Goal: Task Accomplishment & Management: Complete application form

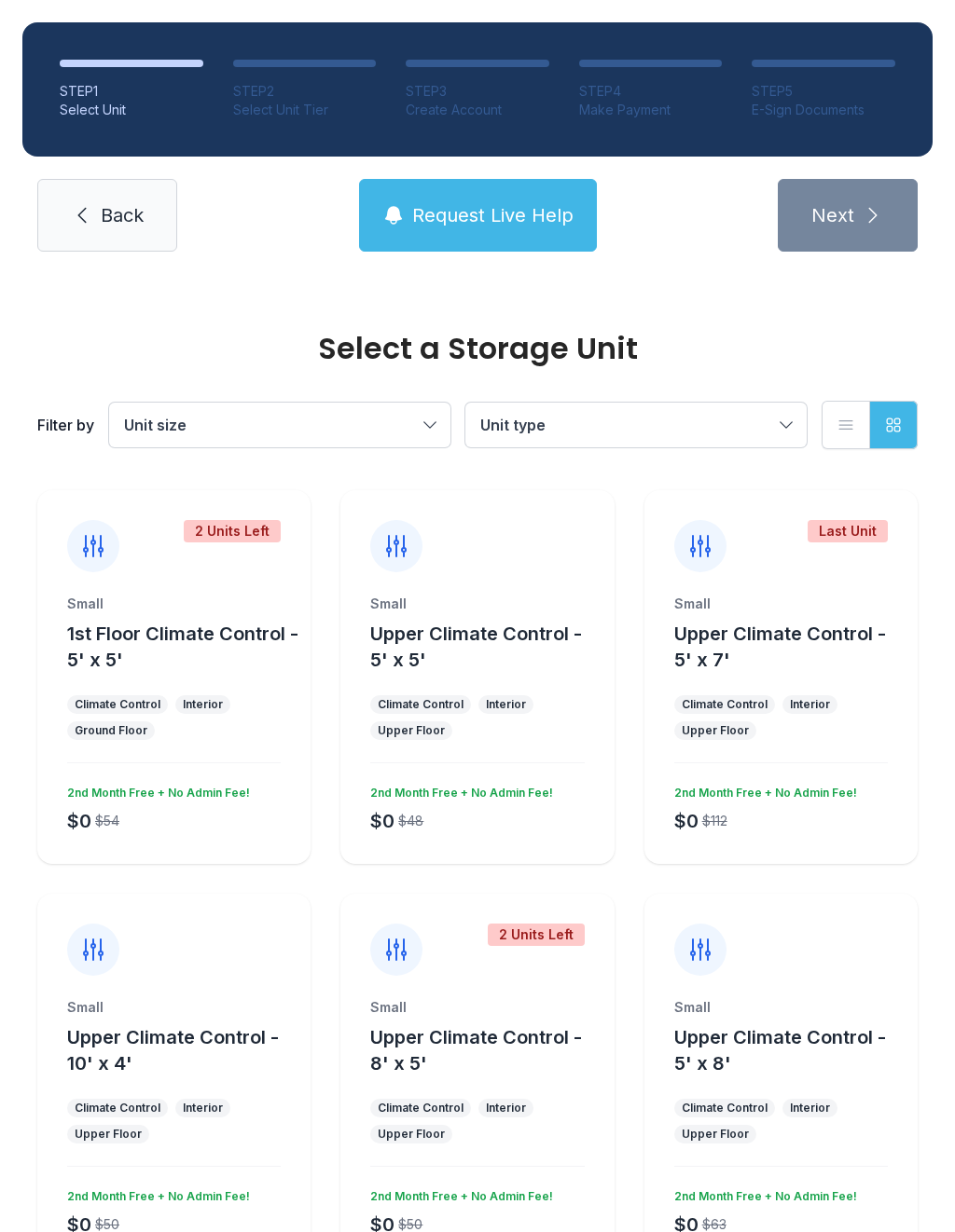
click at [113, 207] on span "Back" at bounding box center [122, 215] width 43 height 26
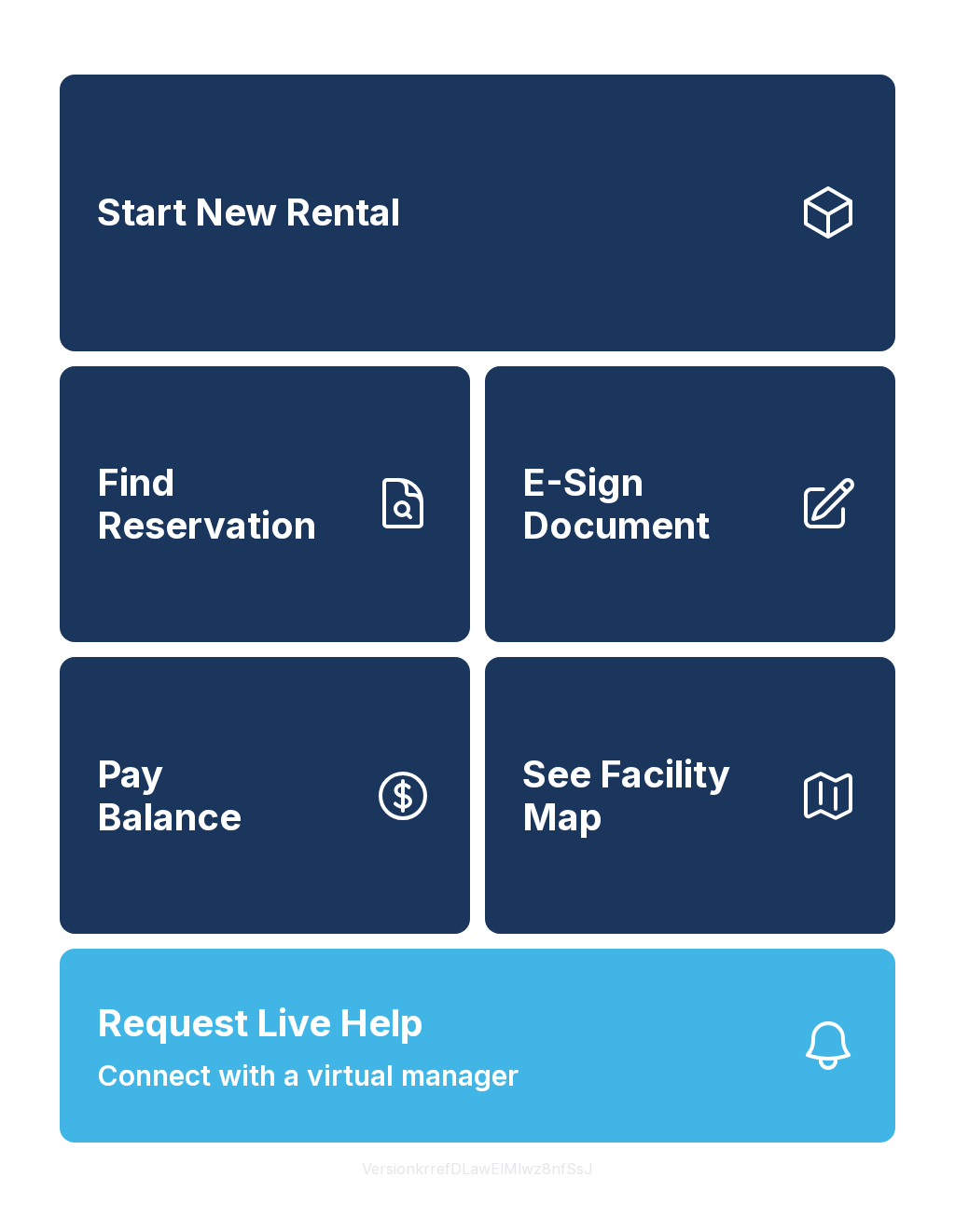
click at [552, 1082] on button "Request Live Help Connect with a virtual manager" at bounding box center [477, 1046] width 836 height 194
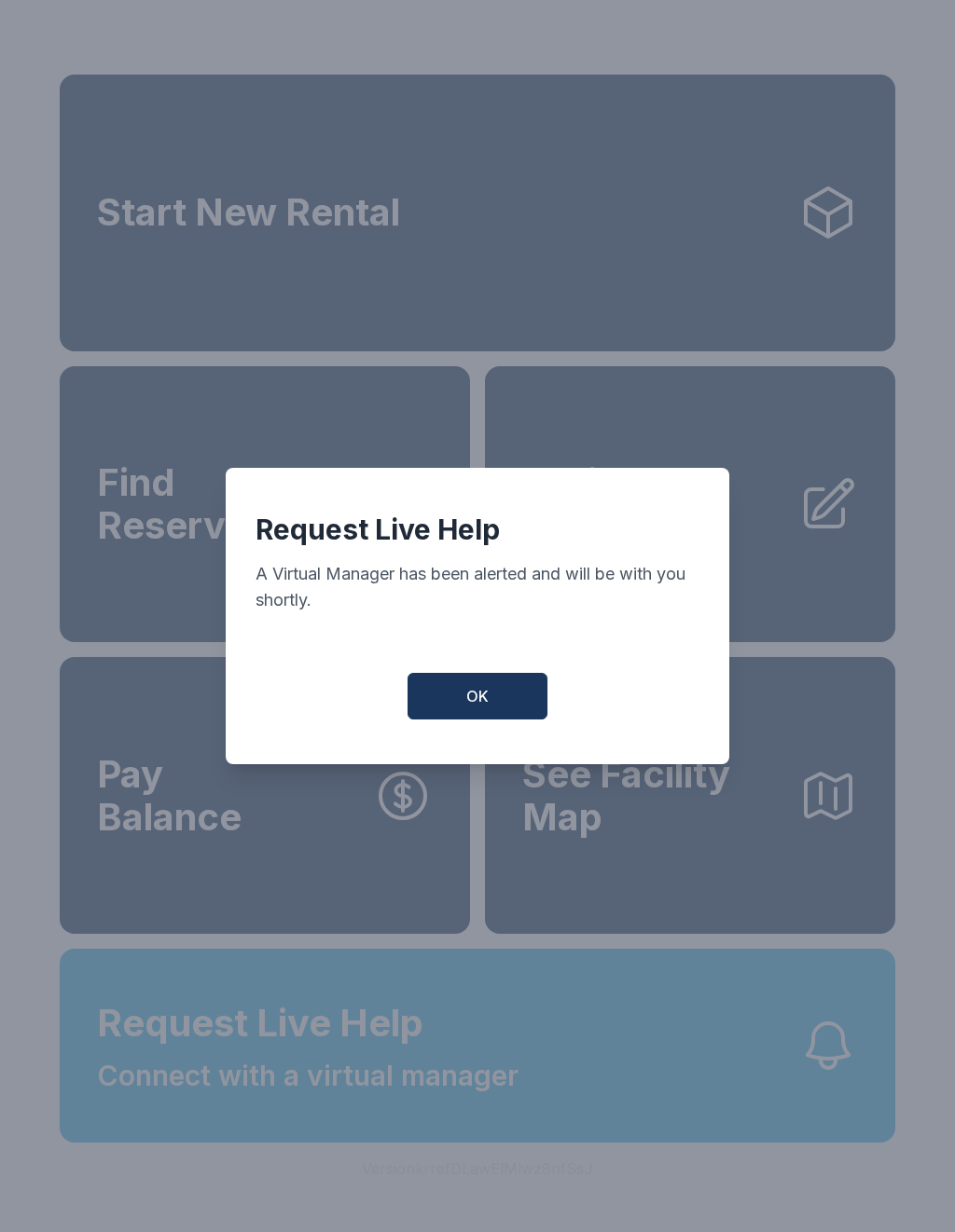
click at [484, 707] on span "OK" at bounding box center [478, 697] width 23 height 23
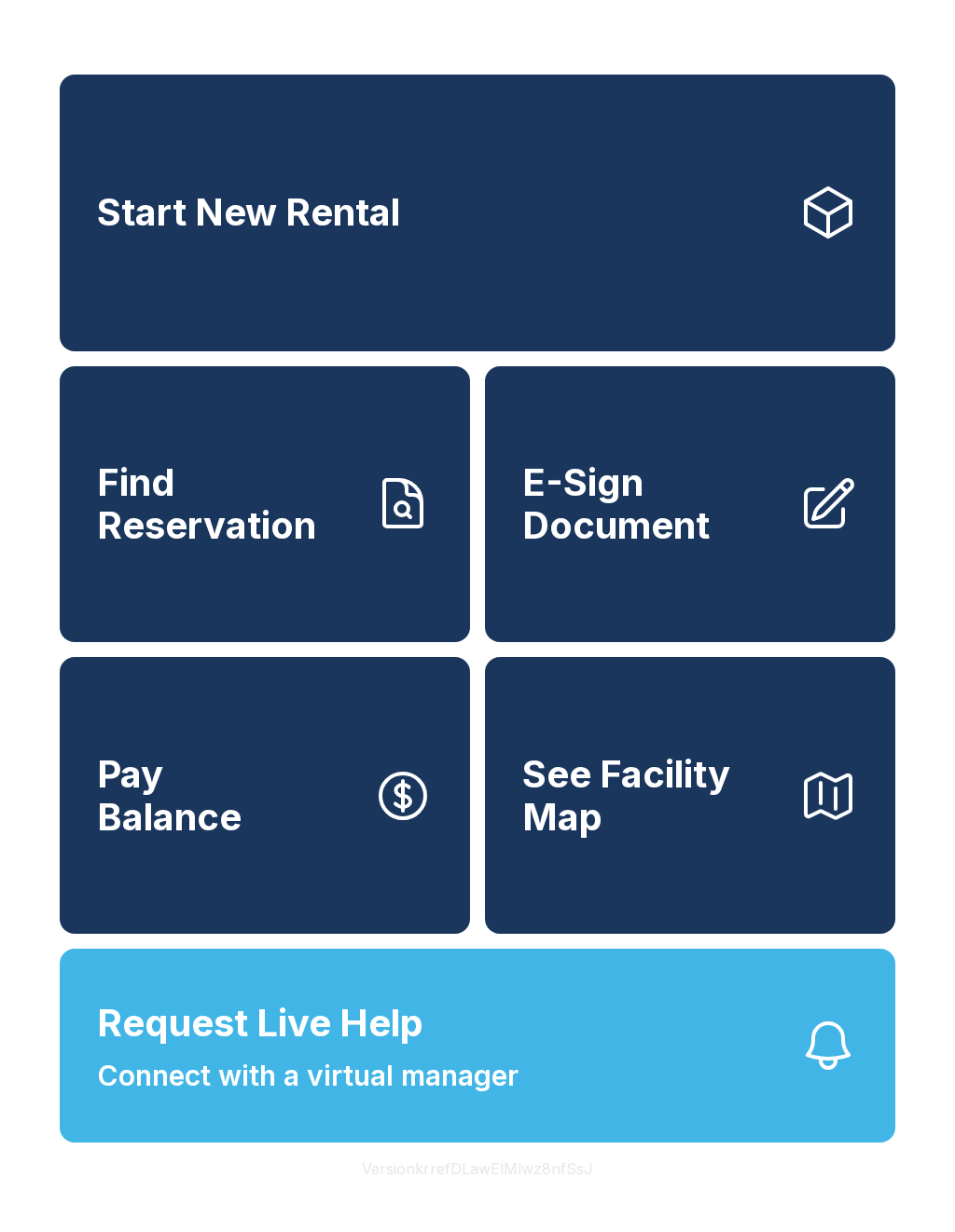
click at [618, 1080] on button "Request Live Help Connect with a virtual manager" at bounding box center [477, 1046] width 836 height 194
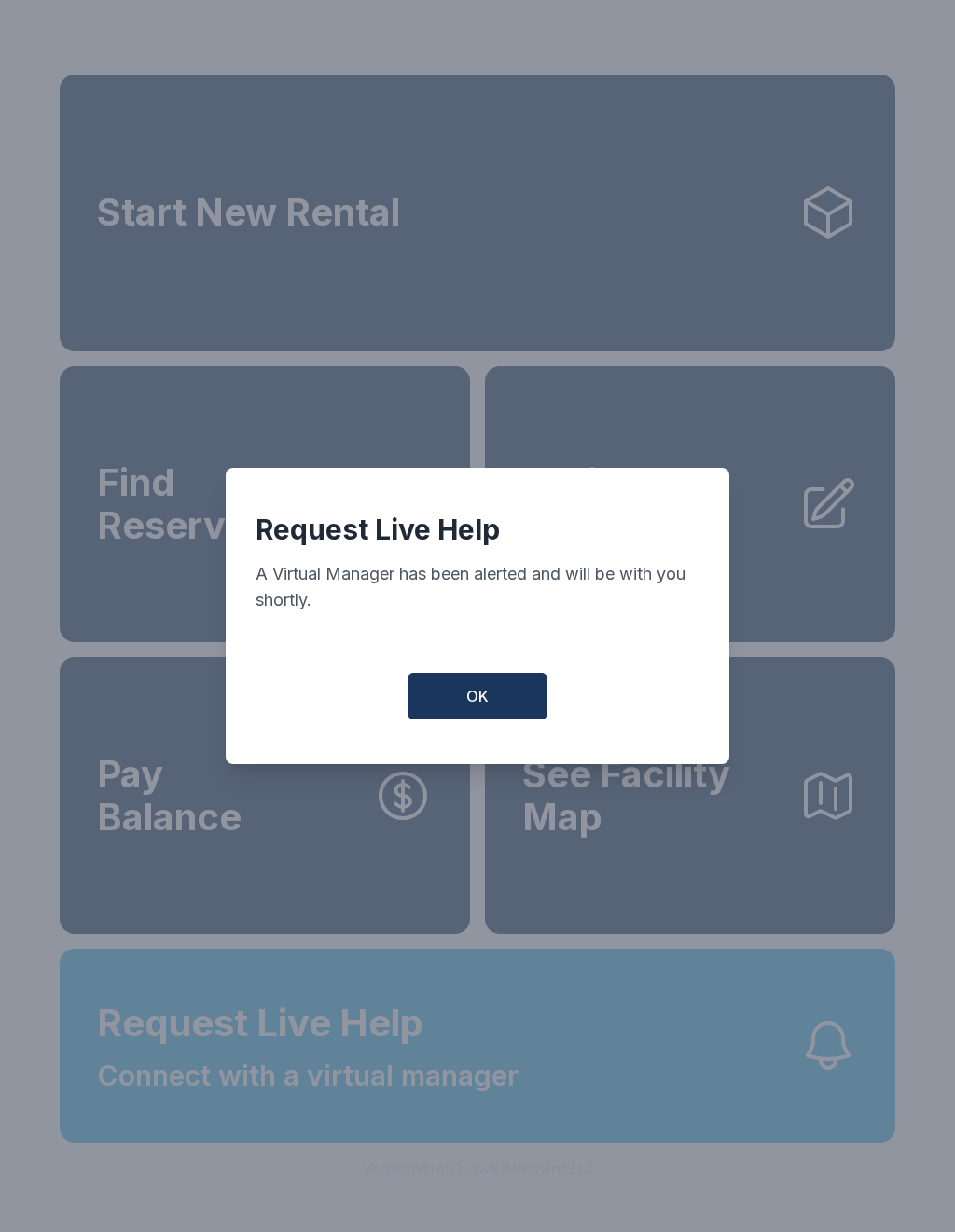
click at [489, 696] on button "OK" at bounding box center [477, 697] width 140 height 47
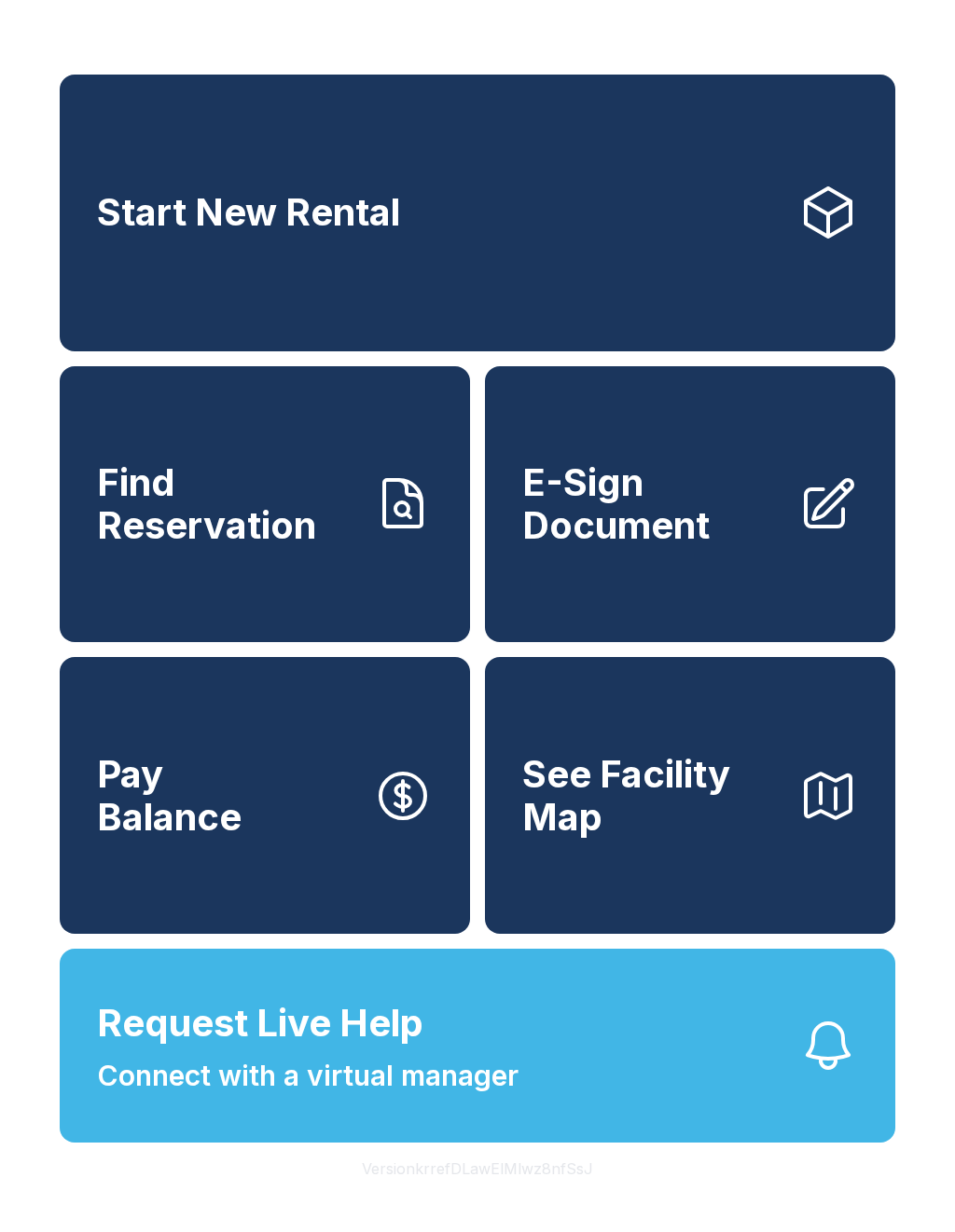
click at [728, 546] on span "E-Sign Document" at bounding box center [653, 504] width 262 height 85
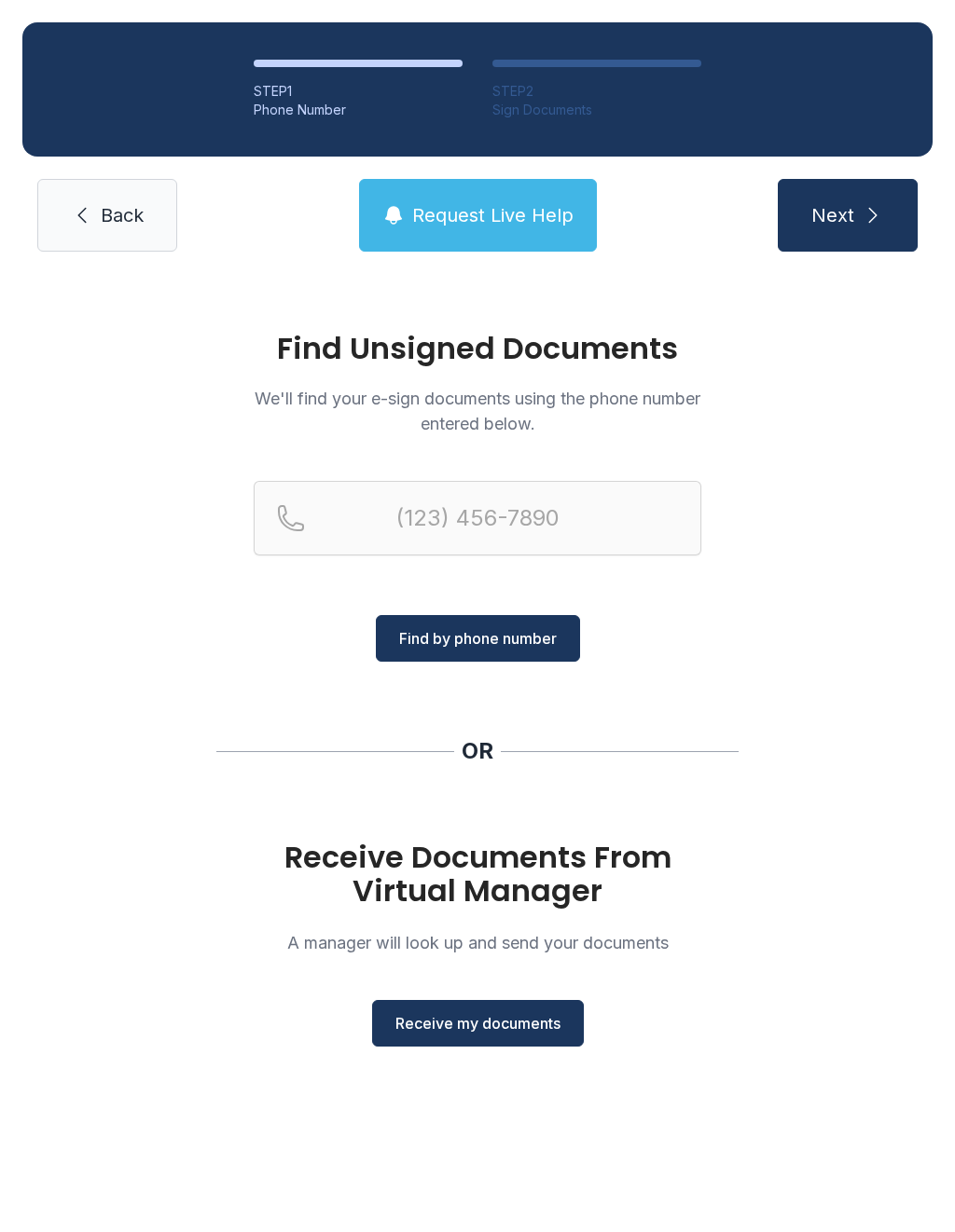
click at [527, 1024] on span "Receive my documents" at bounding box center [477, 1024] width 165 height 23
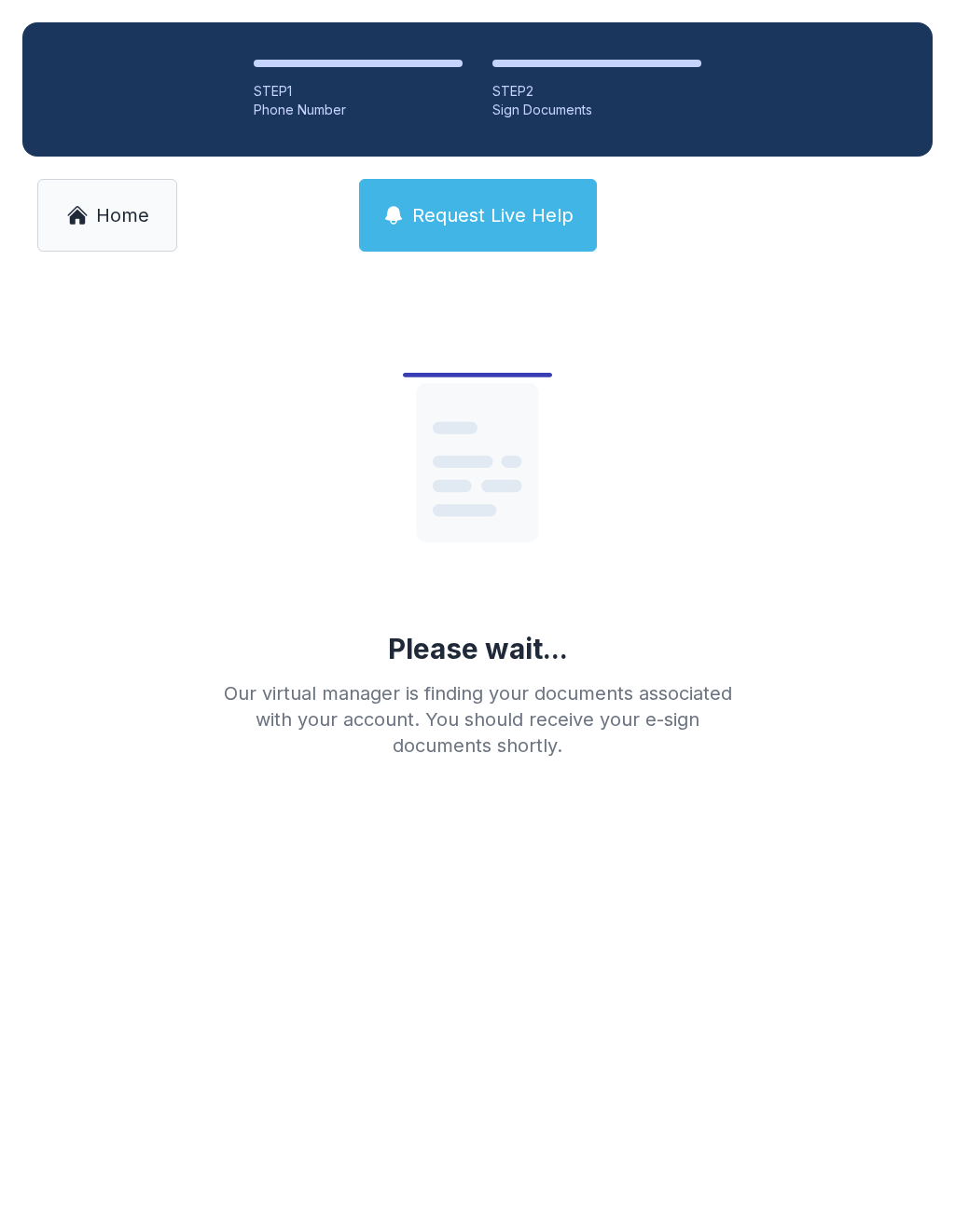
click at [97, 238] on link "Home" at bounding box center [107, 214] width 140 height 72
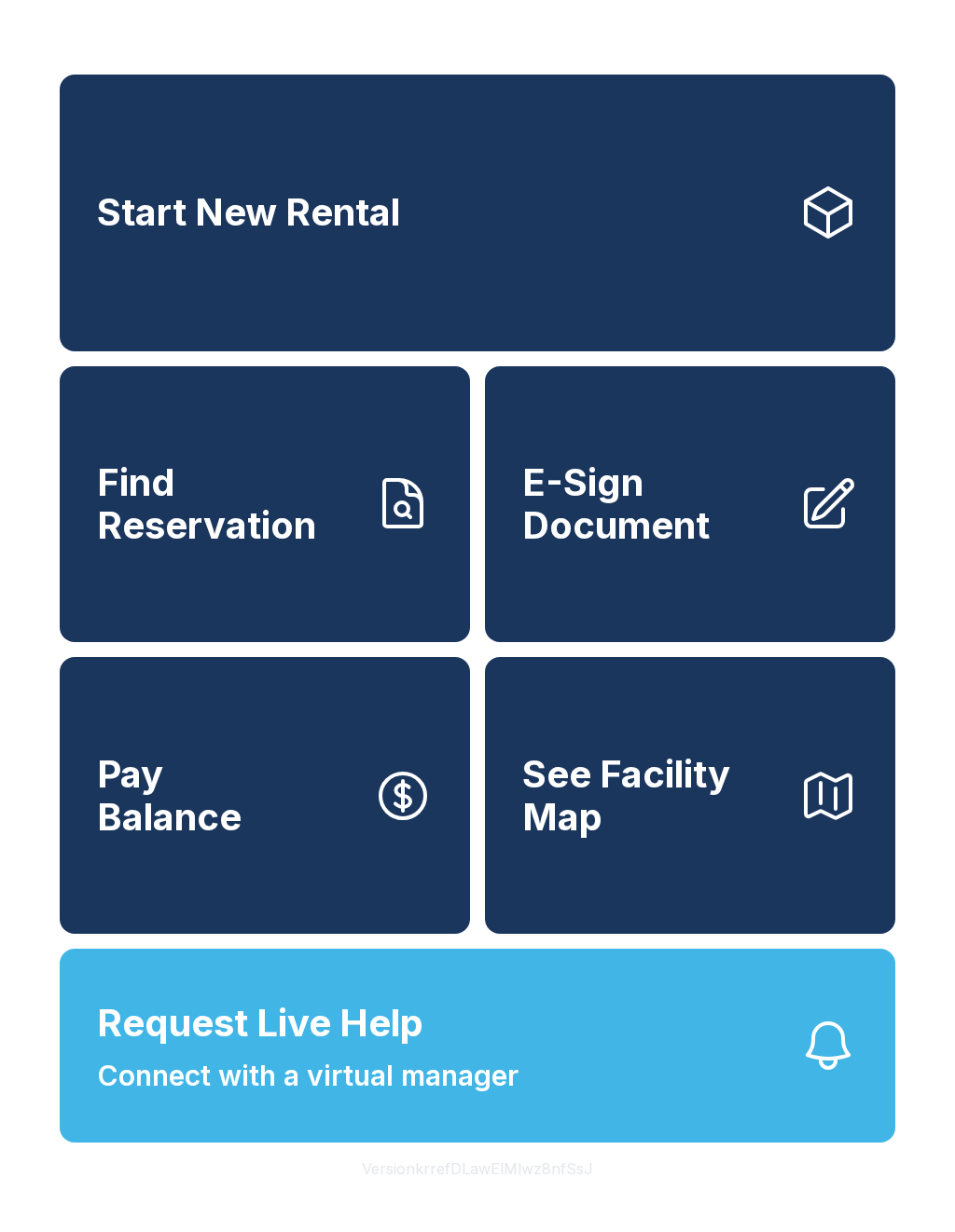
click at [728, 514] on span "E-Sign Document" at bounding box center [653, 504] width 262 height 85
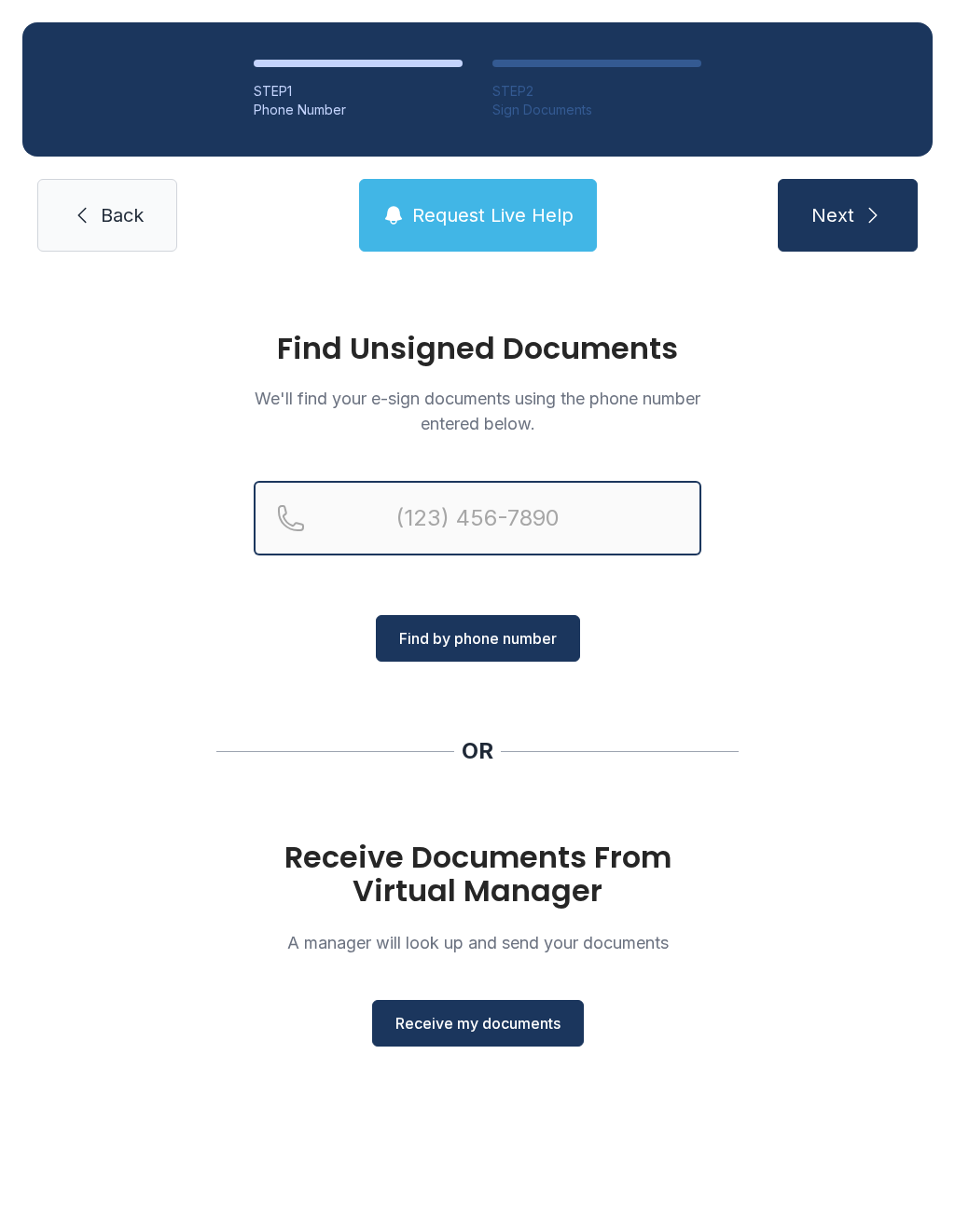
click at [453, 510] on input "Reservation phone number" at bounding box center [478, 518] width 448 height 74
type input "[PHONE_NUMBER]"
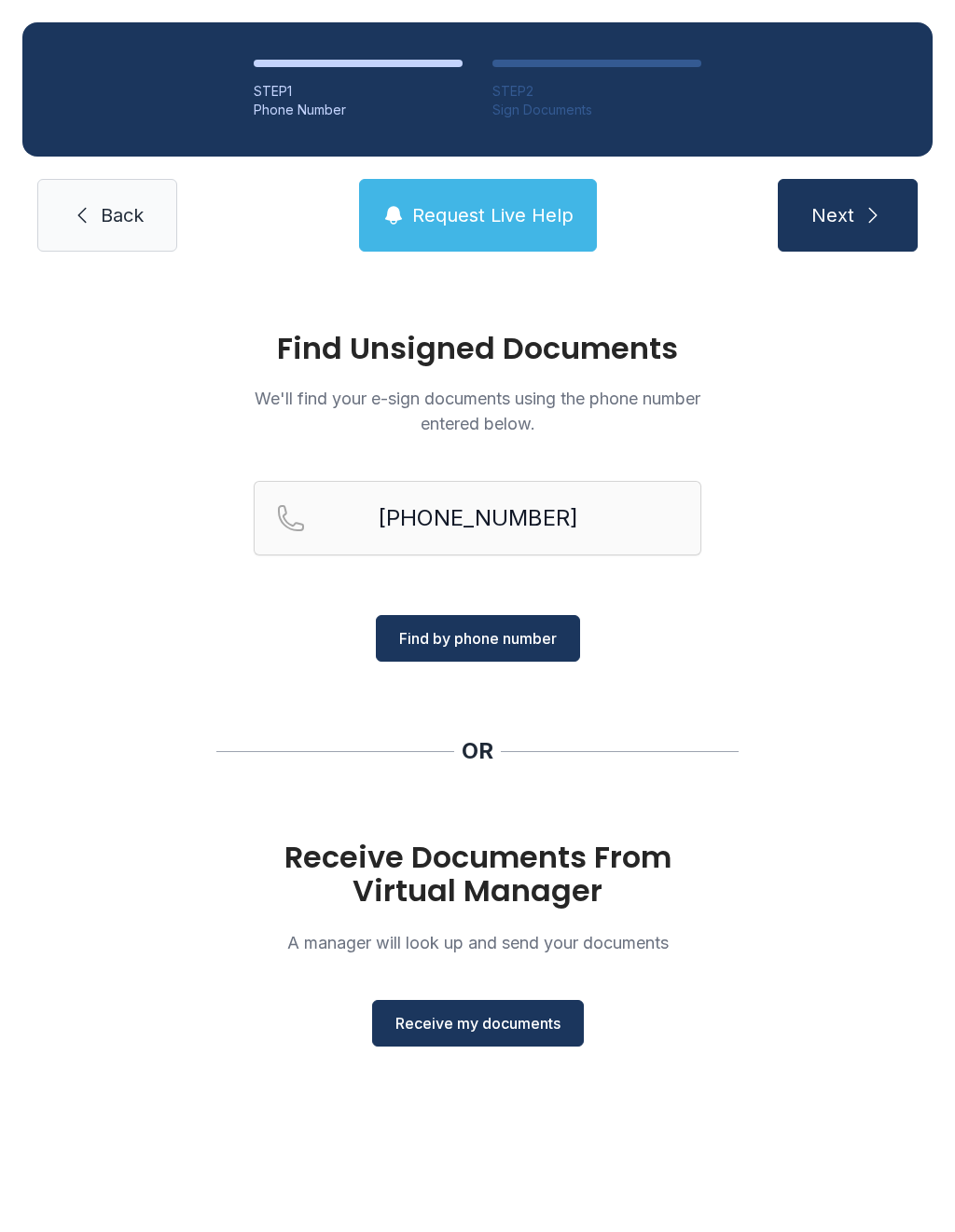
click at [506, 648] on span "Find by phone number" at bounding box center [478, 639] width 158 height 23
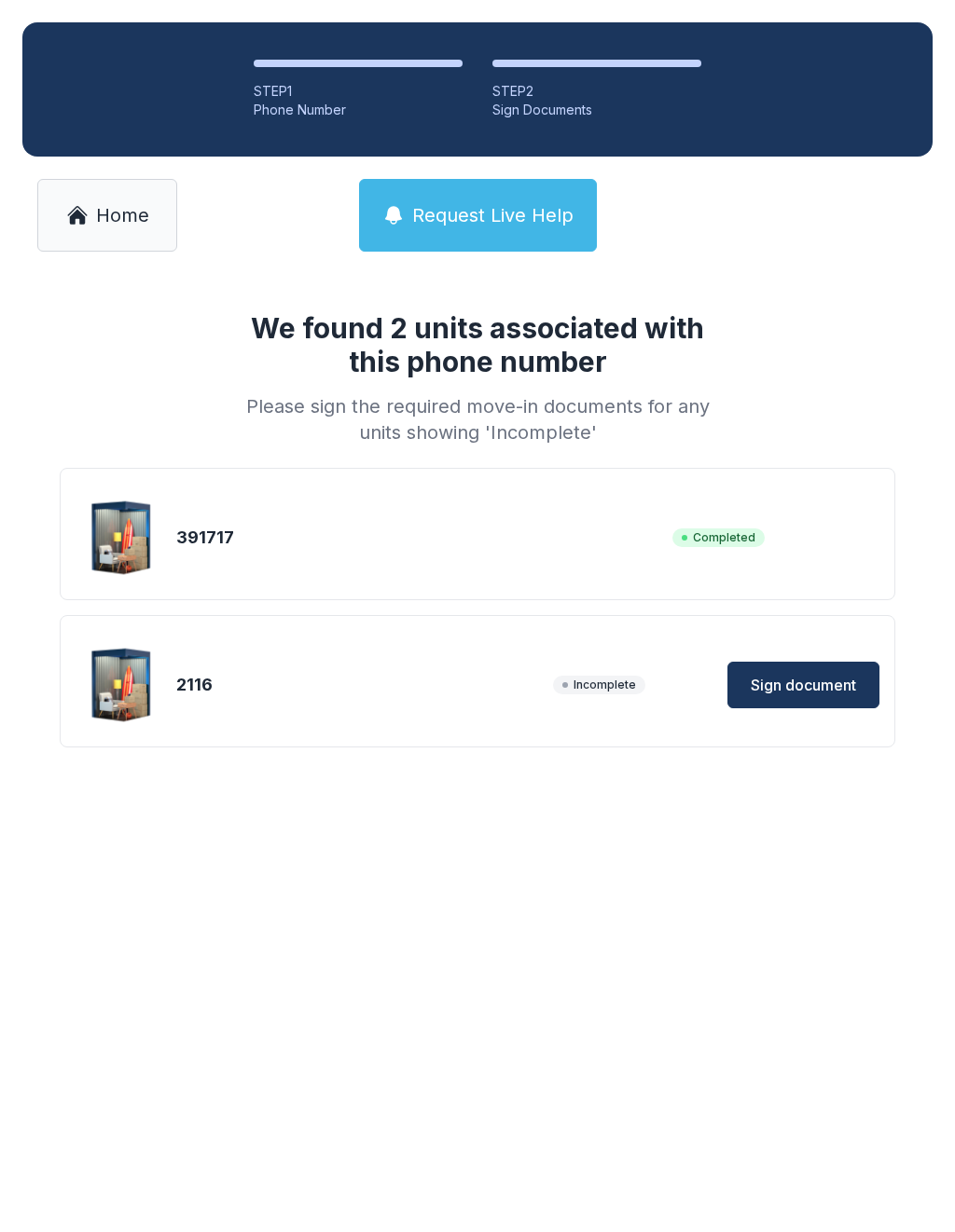
click at [804, 682] on span "Sign document" at bounding box center [804, 686] width 105 height 23
click at [111, 230] on link "Home" at bounding box center [107, 214] width 140 height 72
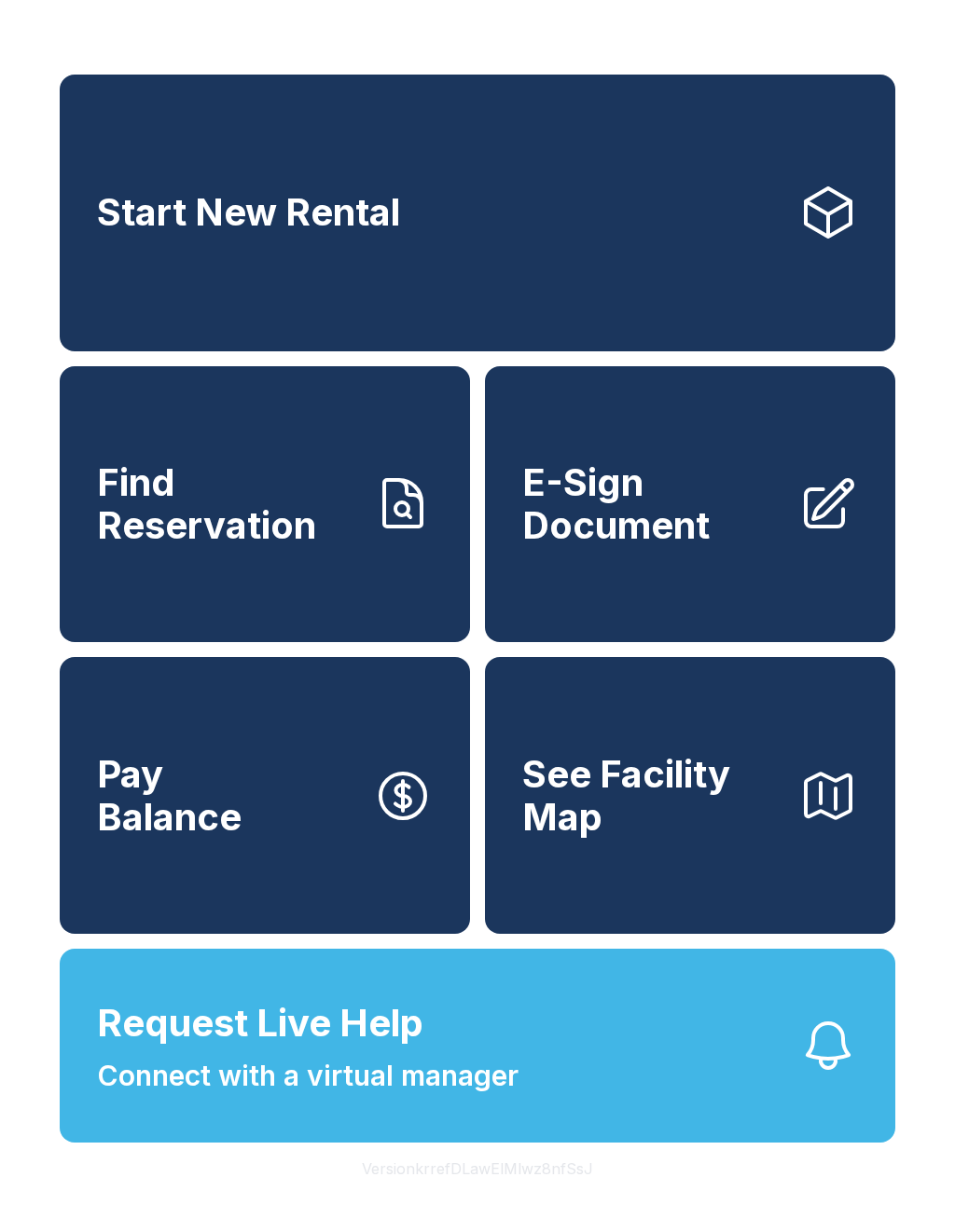
click at [625, 524] on span "E-Sign Document" at bounding box center [653, 504] width 262 height 85
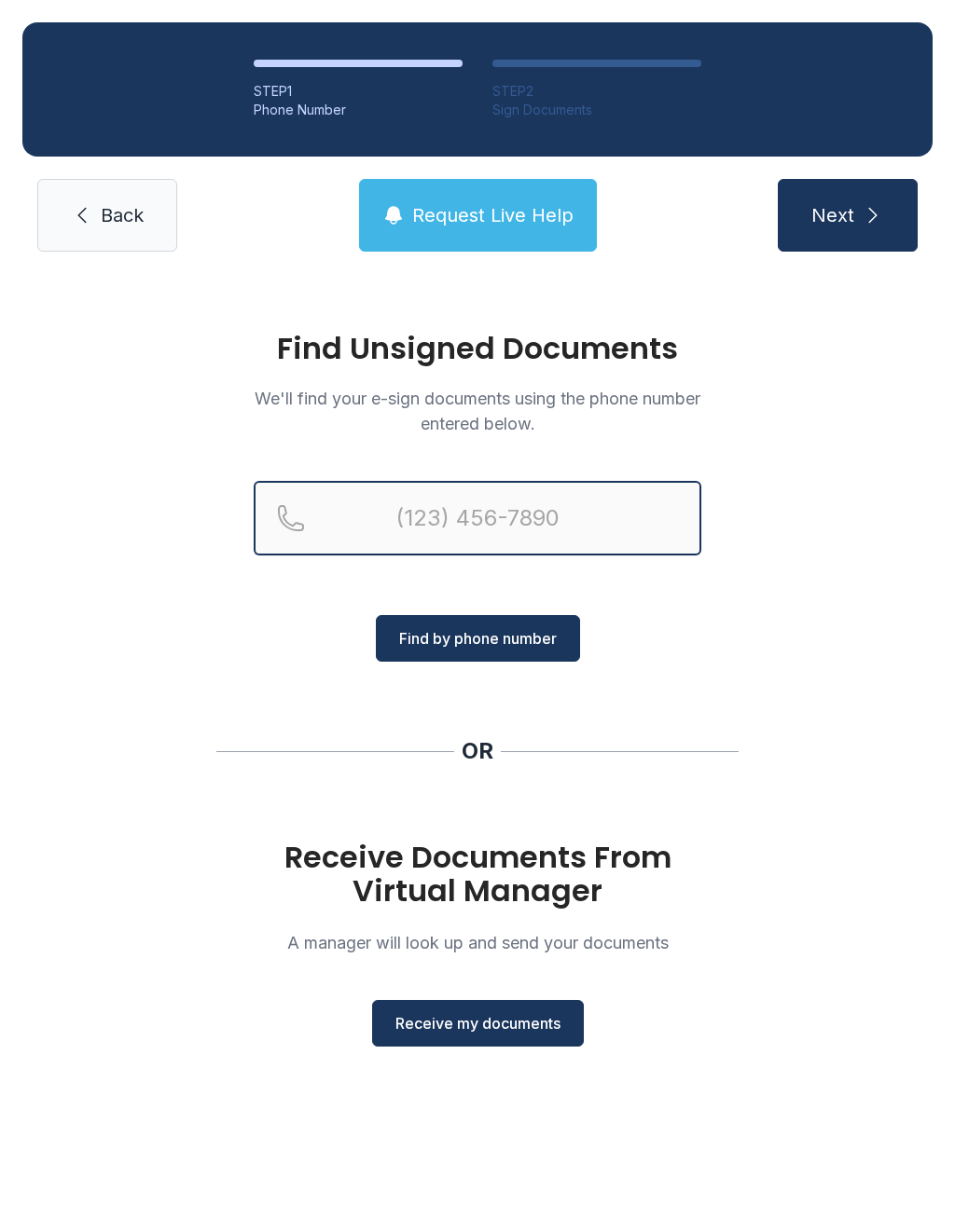
click at [510, 517] on input "Reservation phone number" at bounding box center [478, 518] width 448 height 74
type input "[PHONE_NUMBER]"
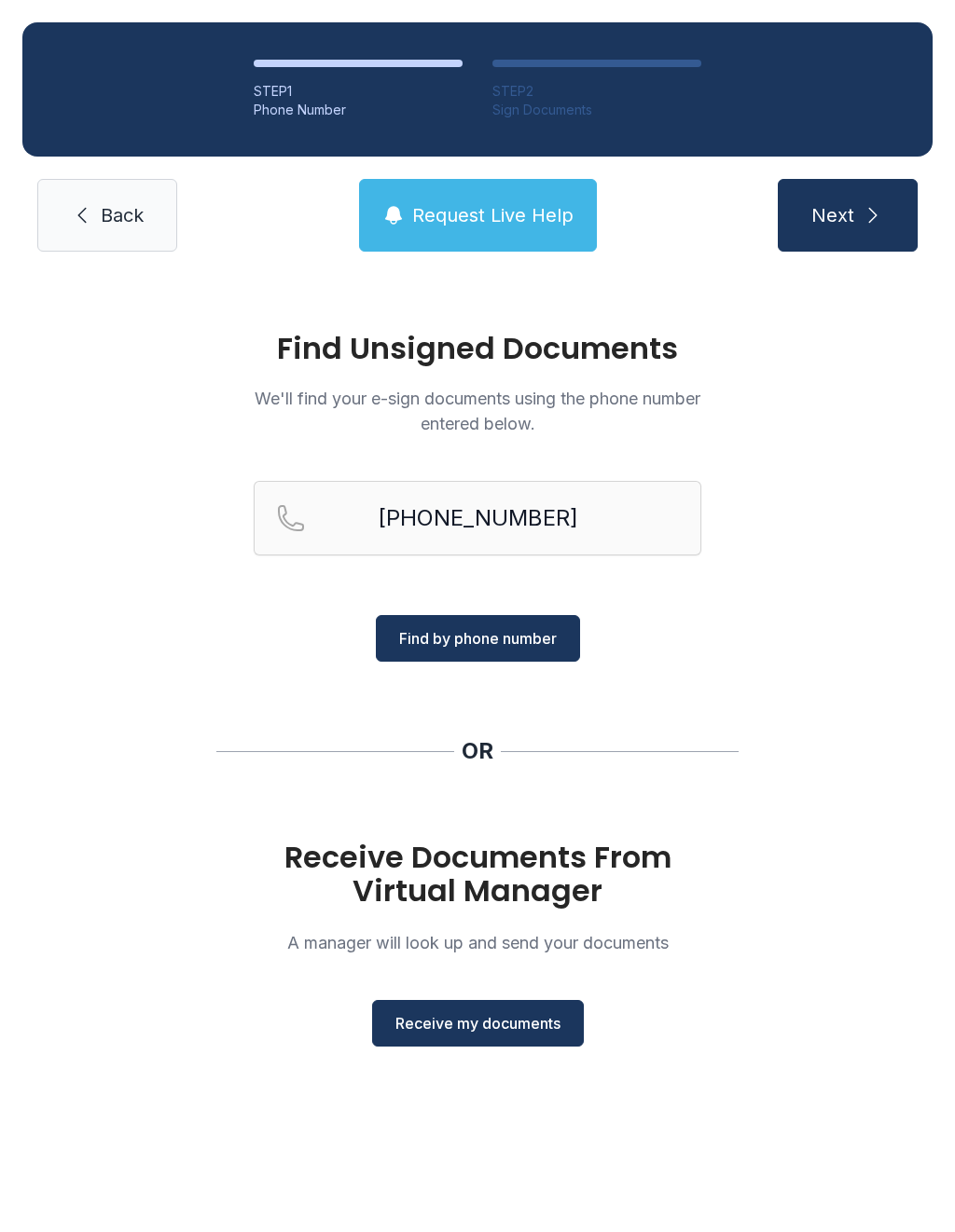
click at [482, 627] on span "Find by phone number" at bounding box center [478, 639] width 158 height 23
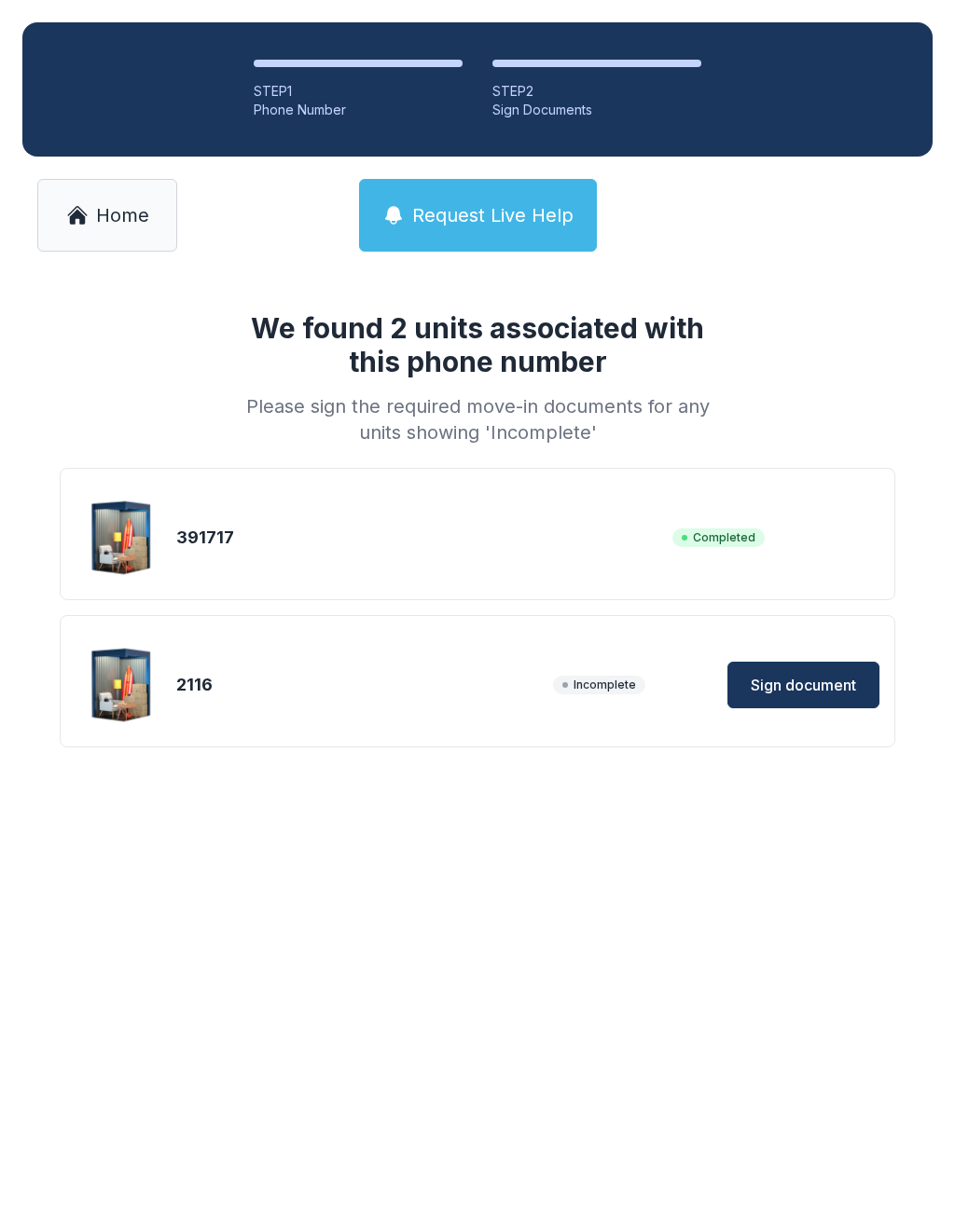
click at [863, 664] on button "Sign document" at bounding box center [804, 686] width 152 height 47
click at [744, 543] on span "Completed" at bounding box center [719, 538] width 92 height 19
click at [485, 541] on div "391717" at bounding box center [420, 538] width 488 height 26
click at [732, 547] on div "391717 Completed" at bounding box center [477, 537] width 804 height 93
click at [775, 513] on div "391717 Completed" at bounding box center [477, 537] width 804 height 93
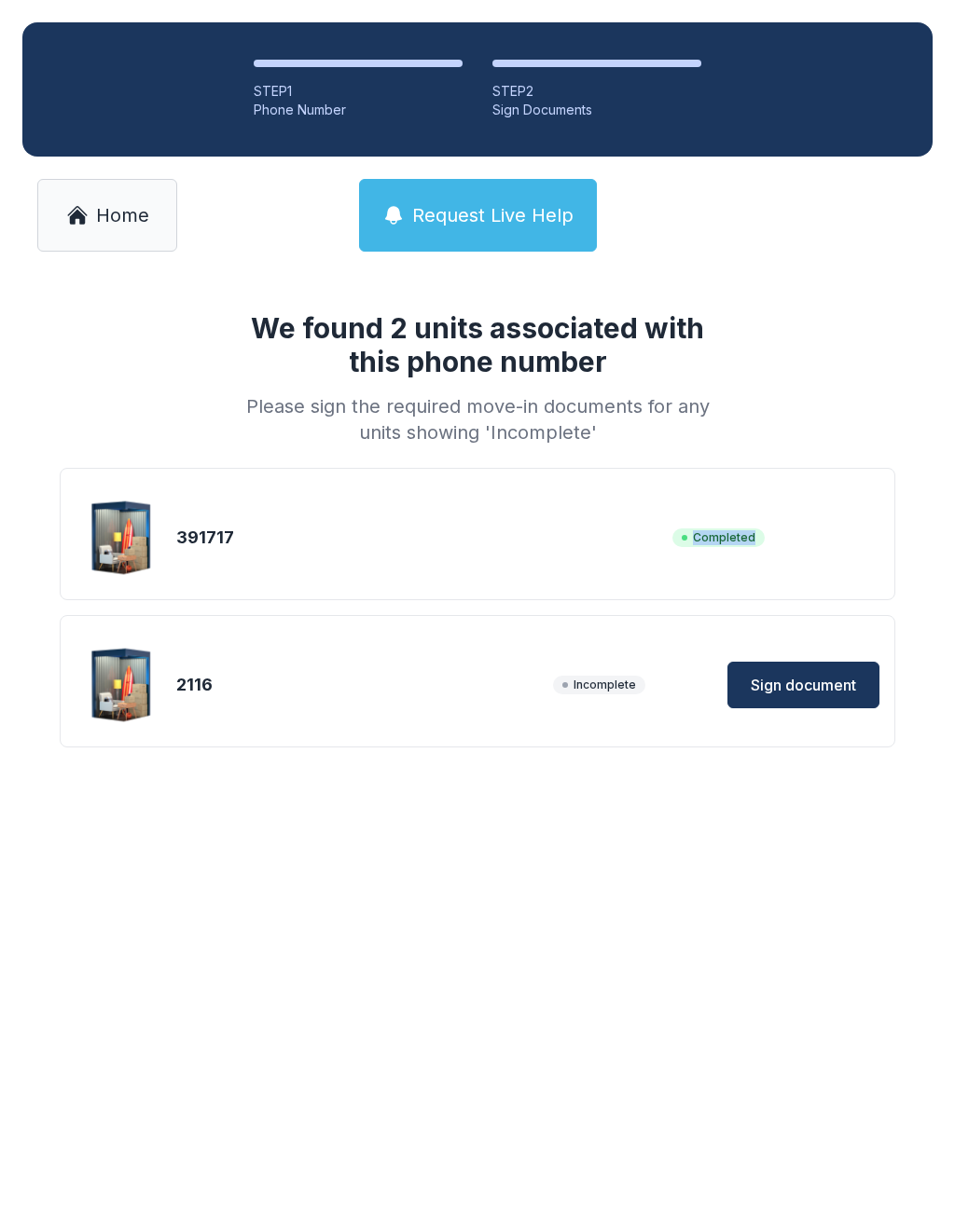
click at [631, 547] on div "391717" at bounding box center [420, 538] width 488 height 26
click at [448, 551] on div "391717 Completed" at bounding box center [477, 537] width 804 height 93
click at [126, 199] on link "Home" at bounding box center [107, 214] width 140 height 72
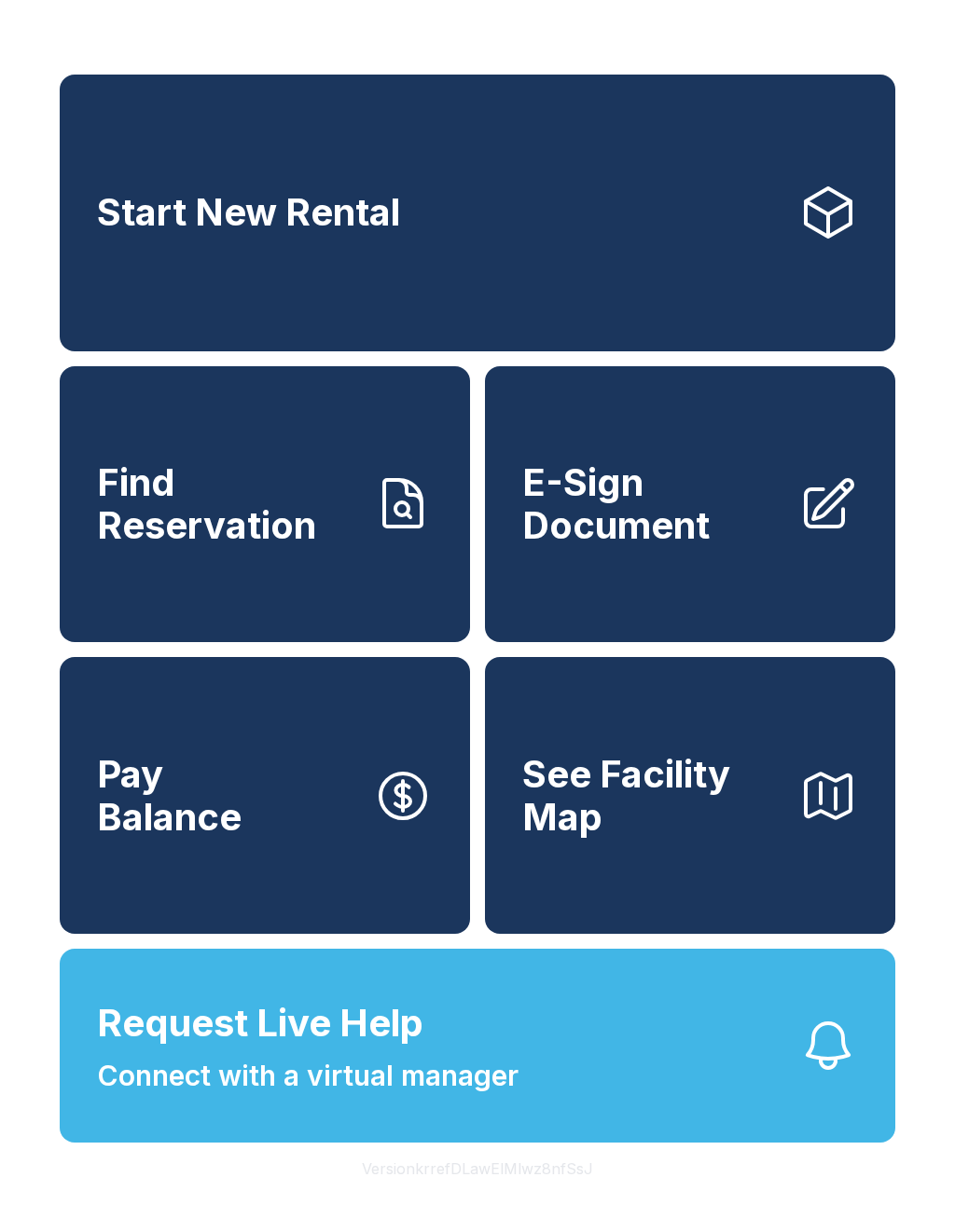
click at [721, 567] on link "E-Sign Document" at bounding box center [690, 505] width 410 height 276
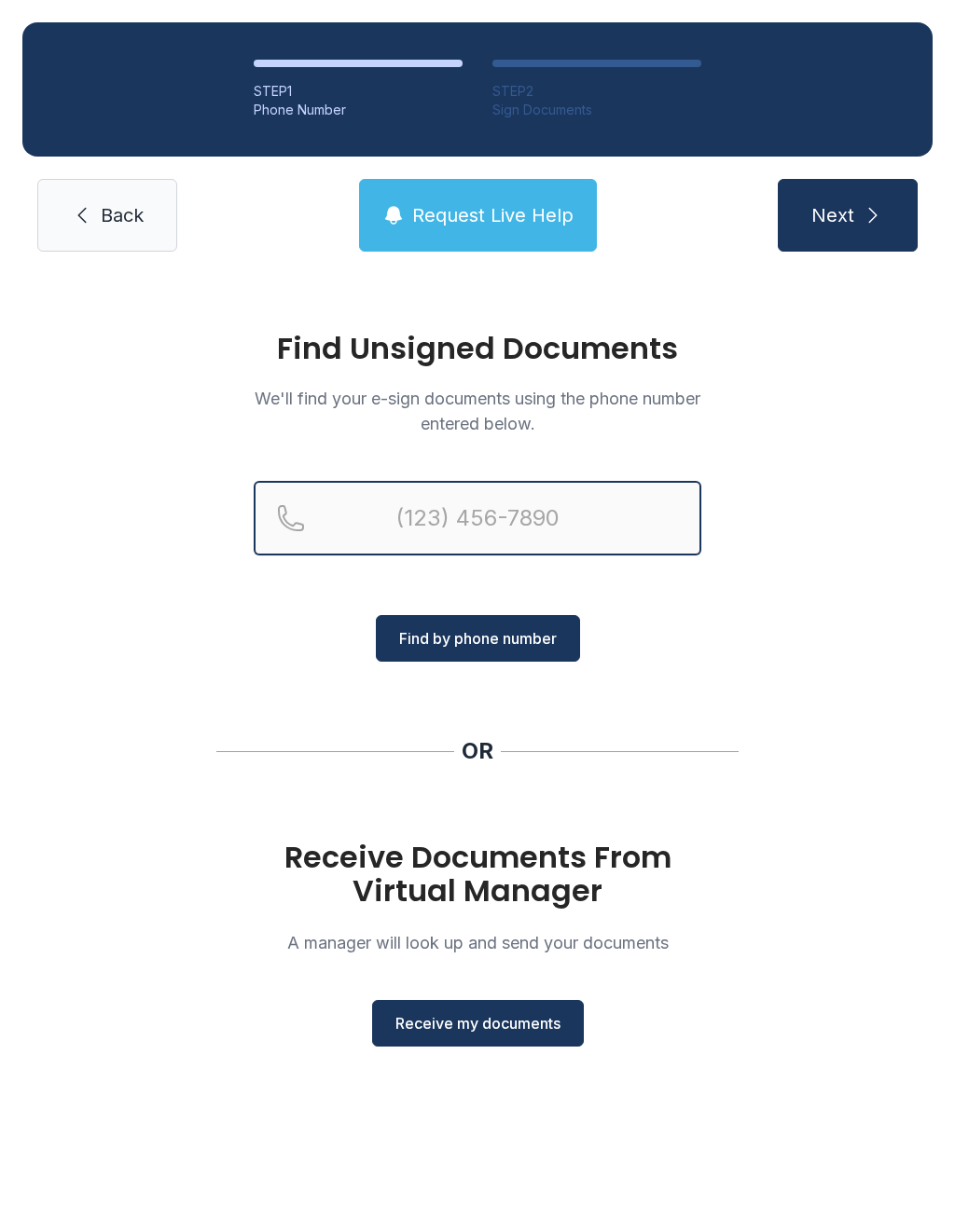
click at [505, 488] on input "Reservation phone number" at bounding box center [478, 518] width 448 height 74
type input "[PHONE_NUMBER]"
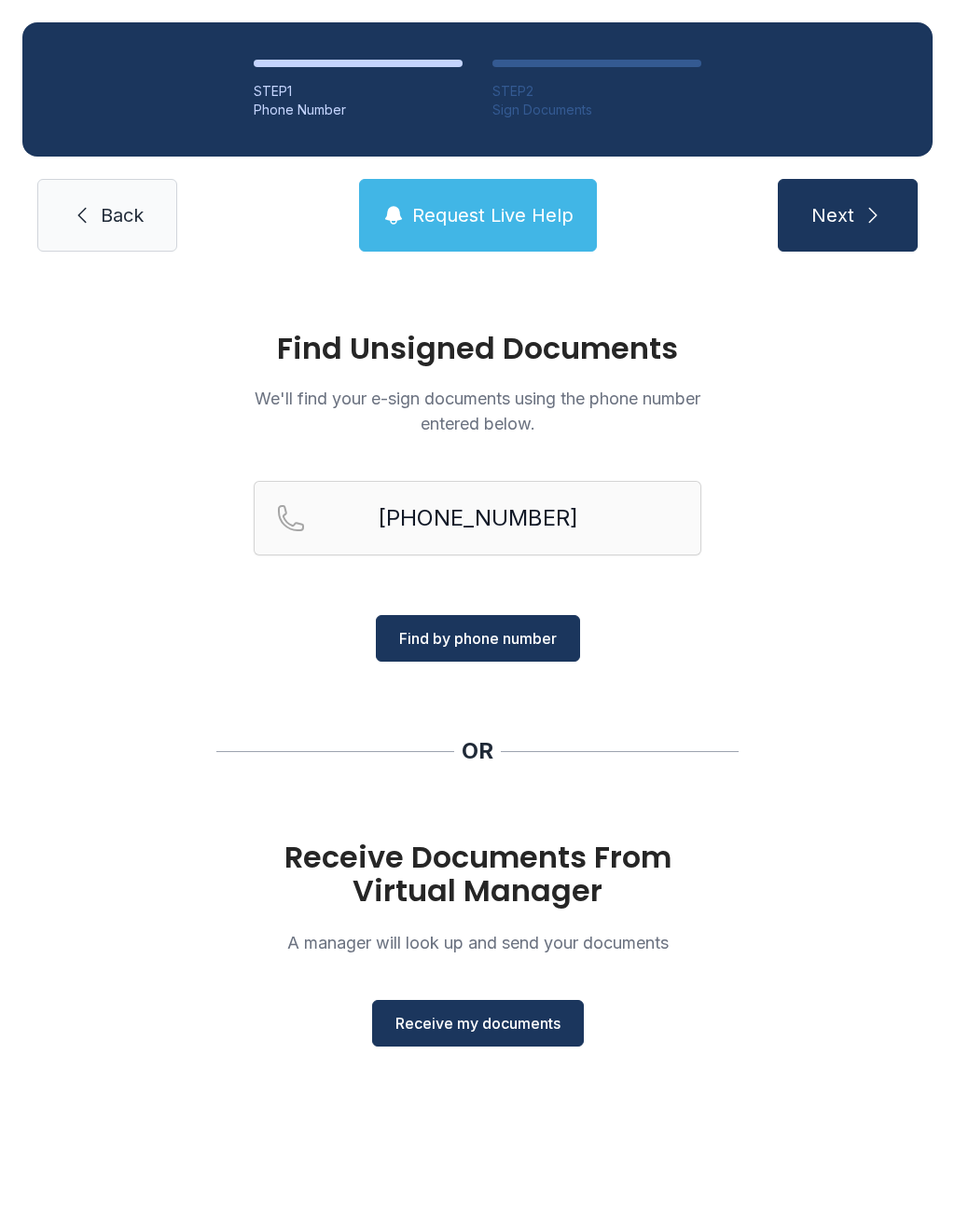
click at [499, 627] on span "Find by phone number" at bounding box center [478, 639] width 158 height 23
